Goal: Register for event/course

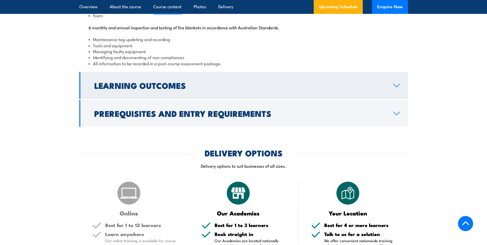
scroll to position [591, 0]
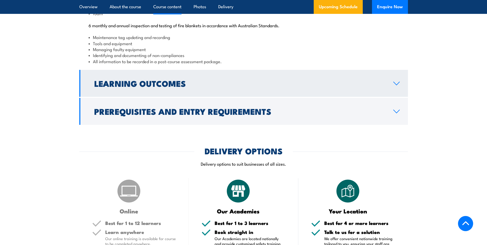
click at [396, 85] on icon at bounding box center [396, 83] width 7 height 4
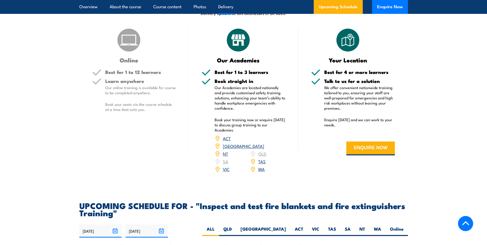
scroll to position [702, 0]
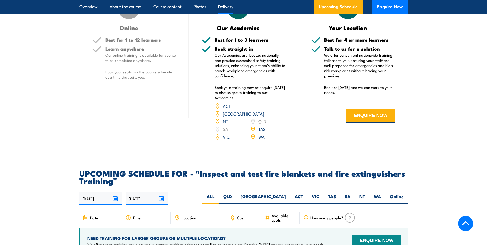
click at [260, 140] on link "WA" at bounding box center [261, 137] width 6 height 6
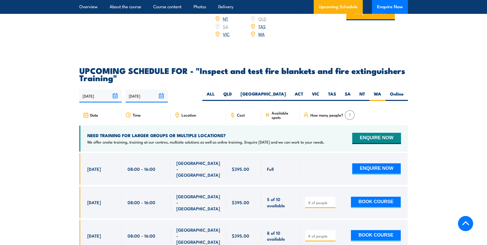
scroll to position [902, 0]
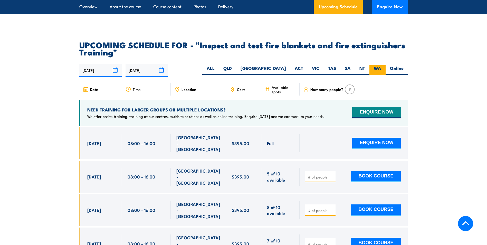
click at [375, 75] on label "WA" at bounding box center [377, 70] width 16 height 10
click at [381, 69] on input "WA" at bounding box center [382, 66] width 3 height 3
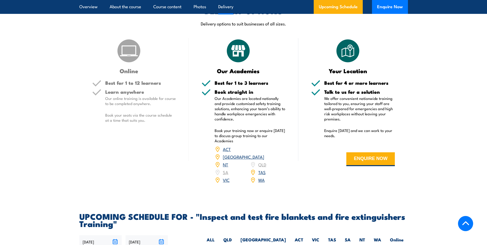
scroll to position [723, 0]
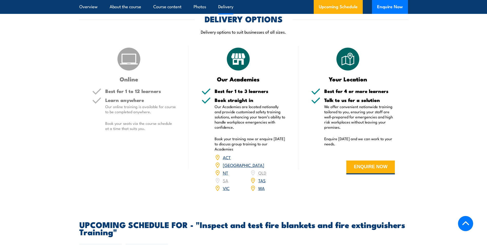
click at [133, 82] on h3 "Online" at bounding box center [129, 79] width 74 height 6
click at [127, 72] on img at bounding box center [129, 59] width 26 height 26
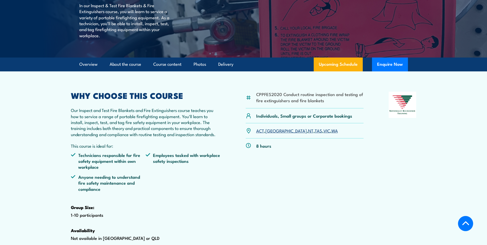
scroll to position [106, 0]
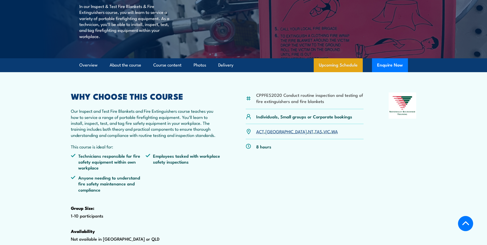
click at [344, 72] on link "Upcoming Schedule" at bounding box center [338, 65] width 49 height 14
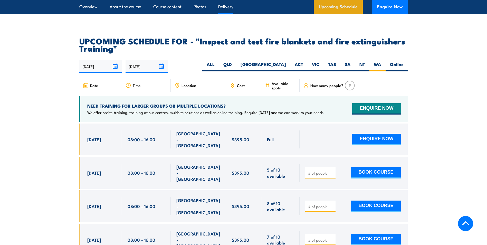
scroll to position [954, 0]
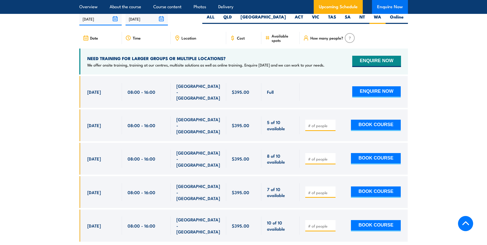
click at [387, 4] on button "Enquire Now" at bounding box center [390, 7] width 36 height 14
